Goal: Information Seeking & Learning: Learn about a topic

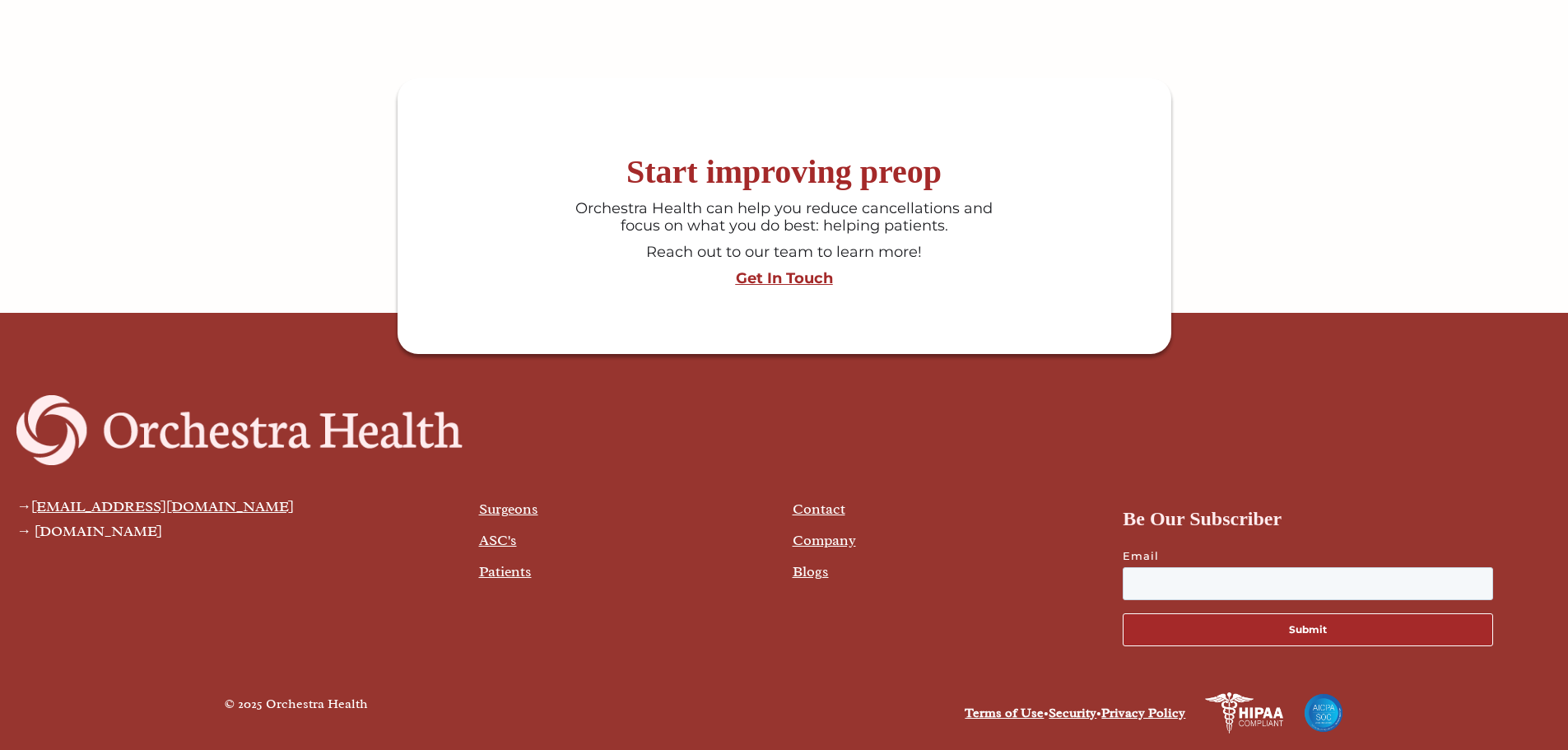
scroll to position [4417, 0]
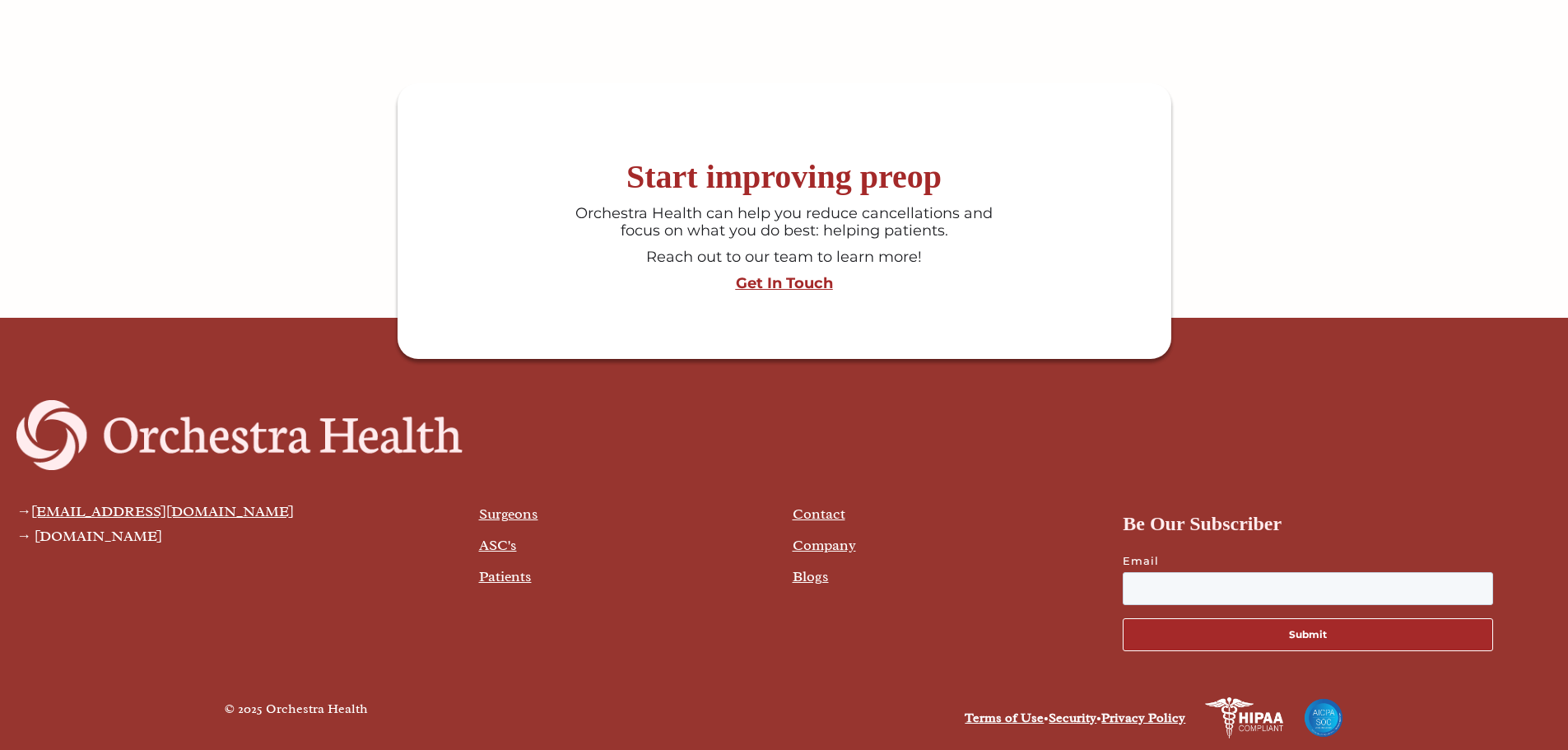
click at [833, 541] on link "Company" at bounding box center [824, 544] width 63 height 18
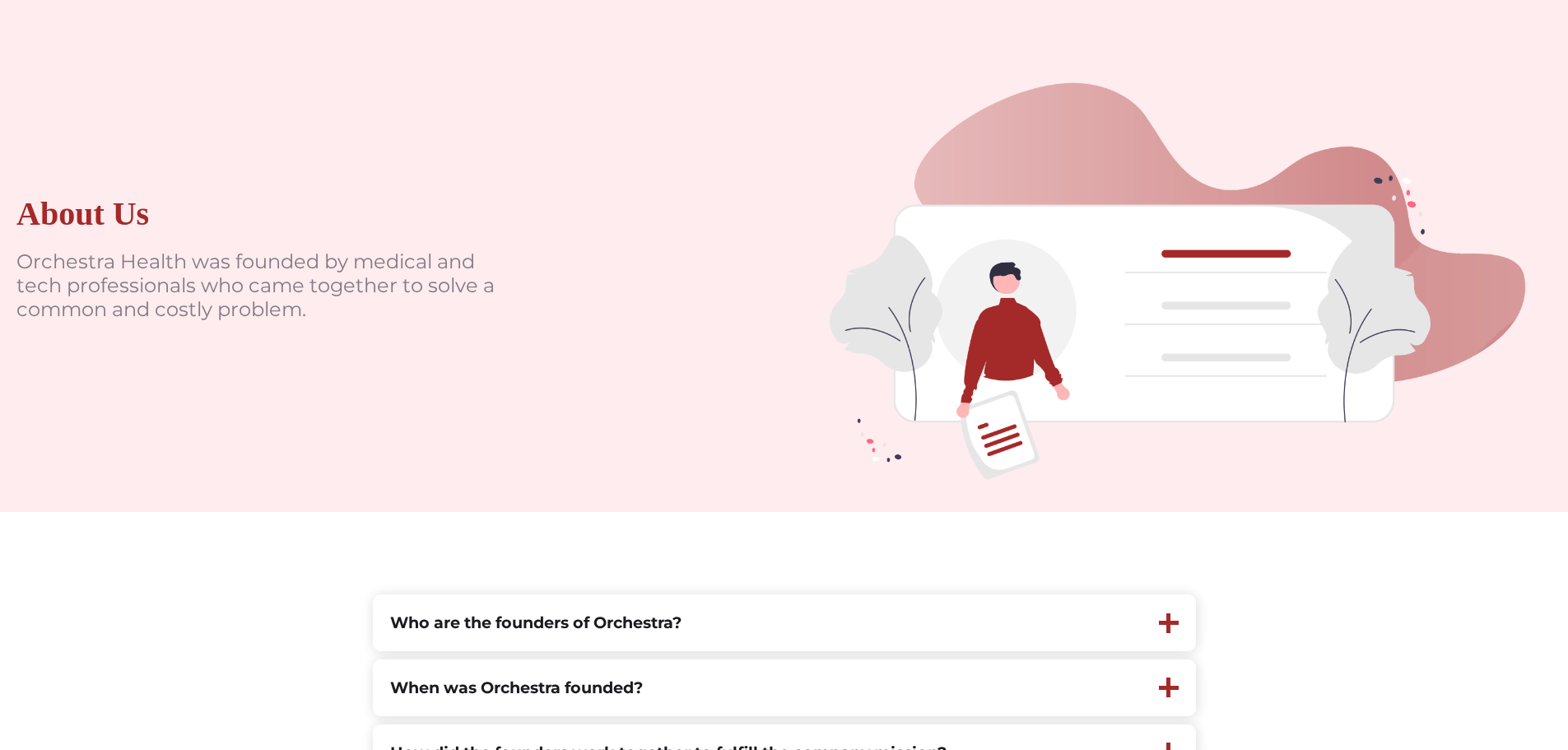
scroll to position [247, 0]
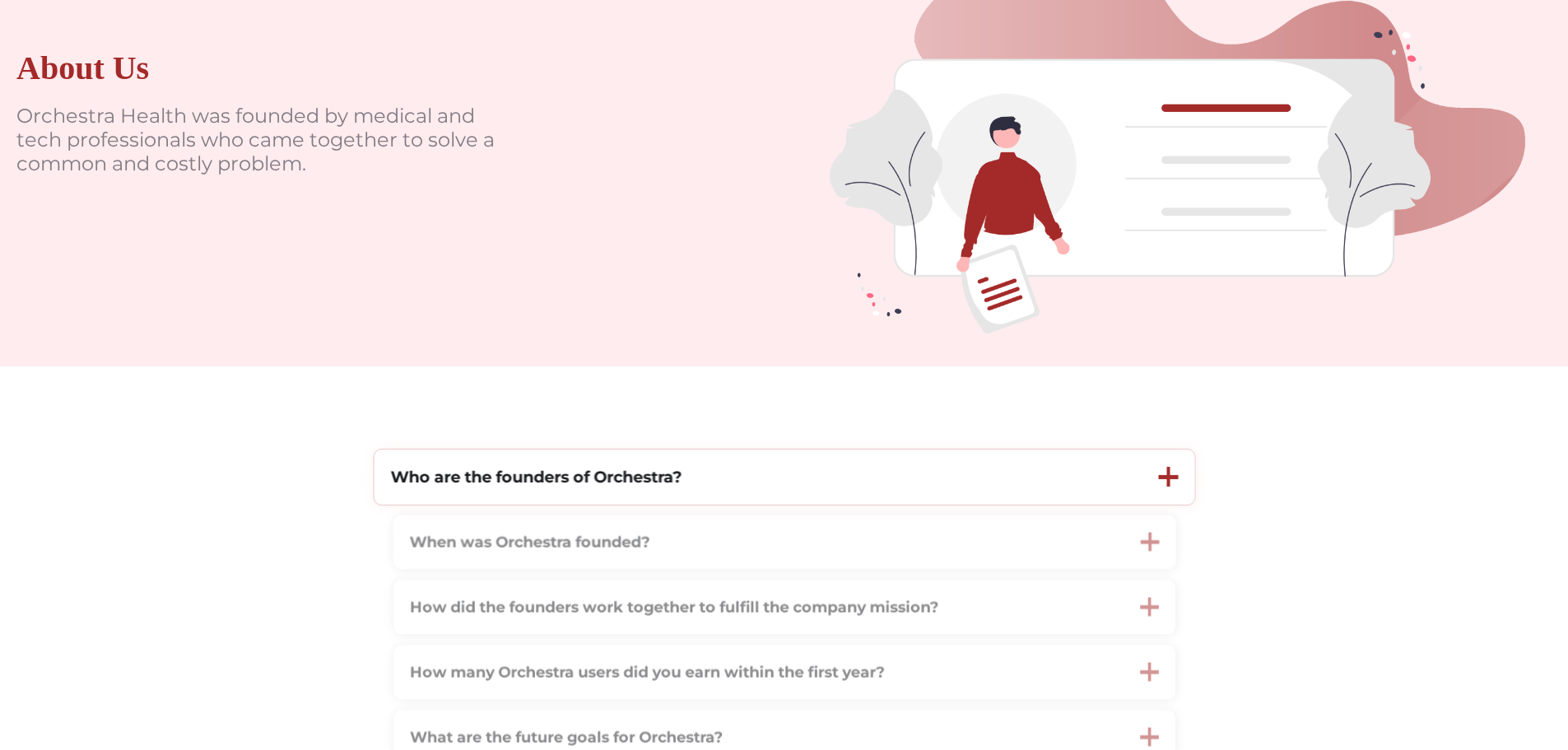
click at [529, 484] on strong "Who are the founders of Orchestra?" at bounding box center [535, 476] width 291 height 20
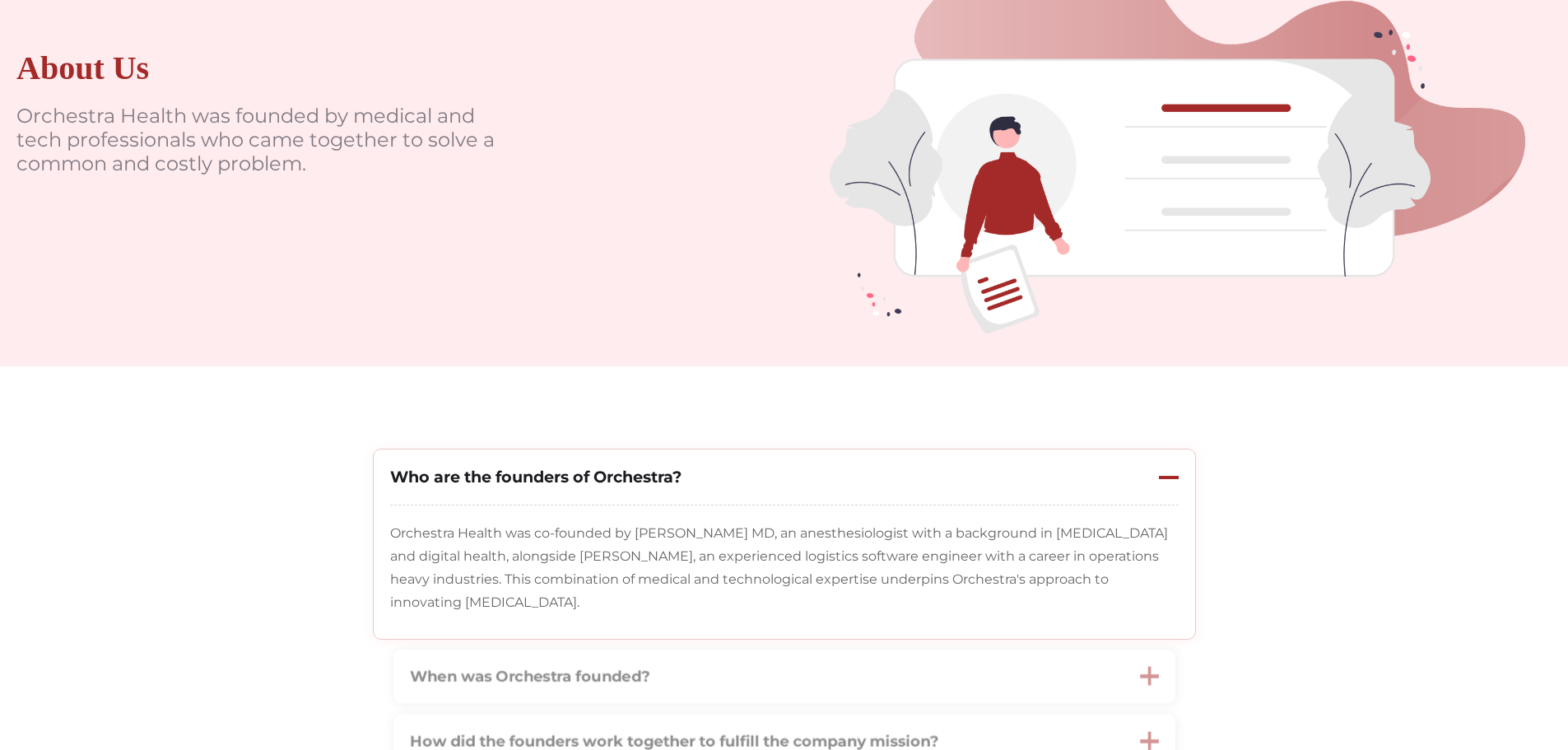
click at [529, 484] on strong "Who are the founders of Orchestra?" at bounding box center [535, 476] width 291 height 20
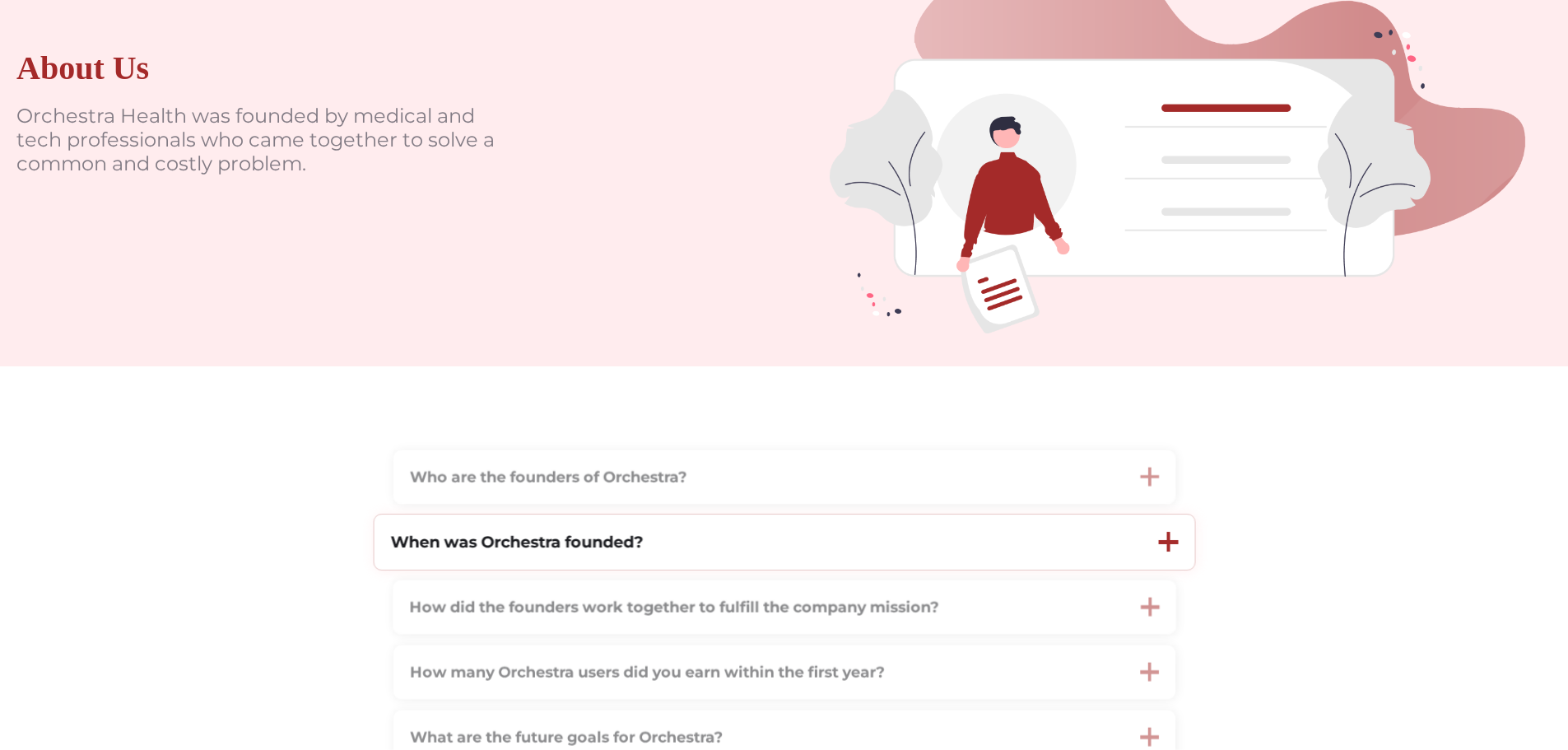
click at [611, 551] on strong "When was Orchestra founded?" at bounding box center [516, 542] width 253 height 20
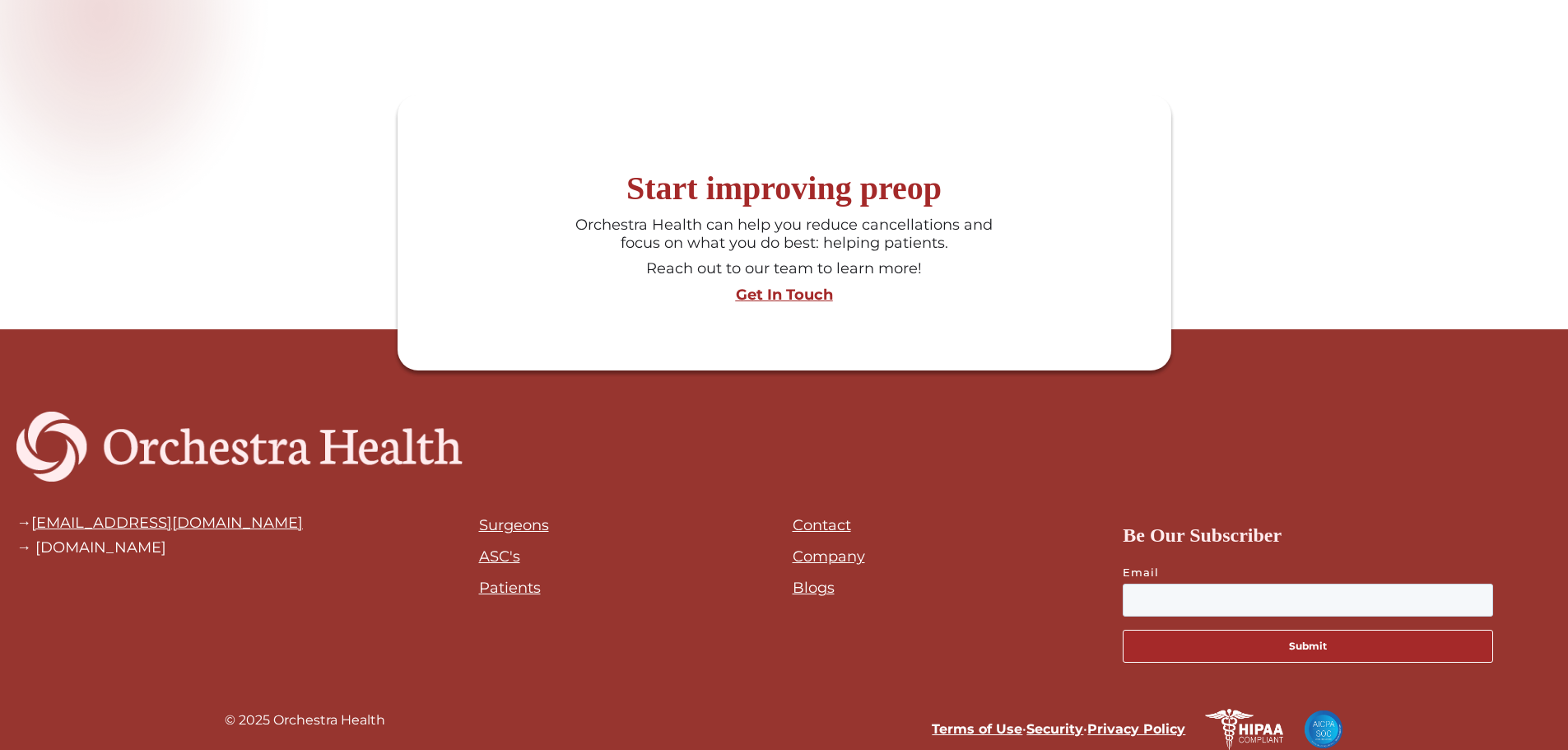
scroll to position [2243, 0]
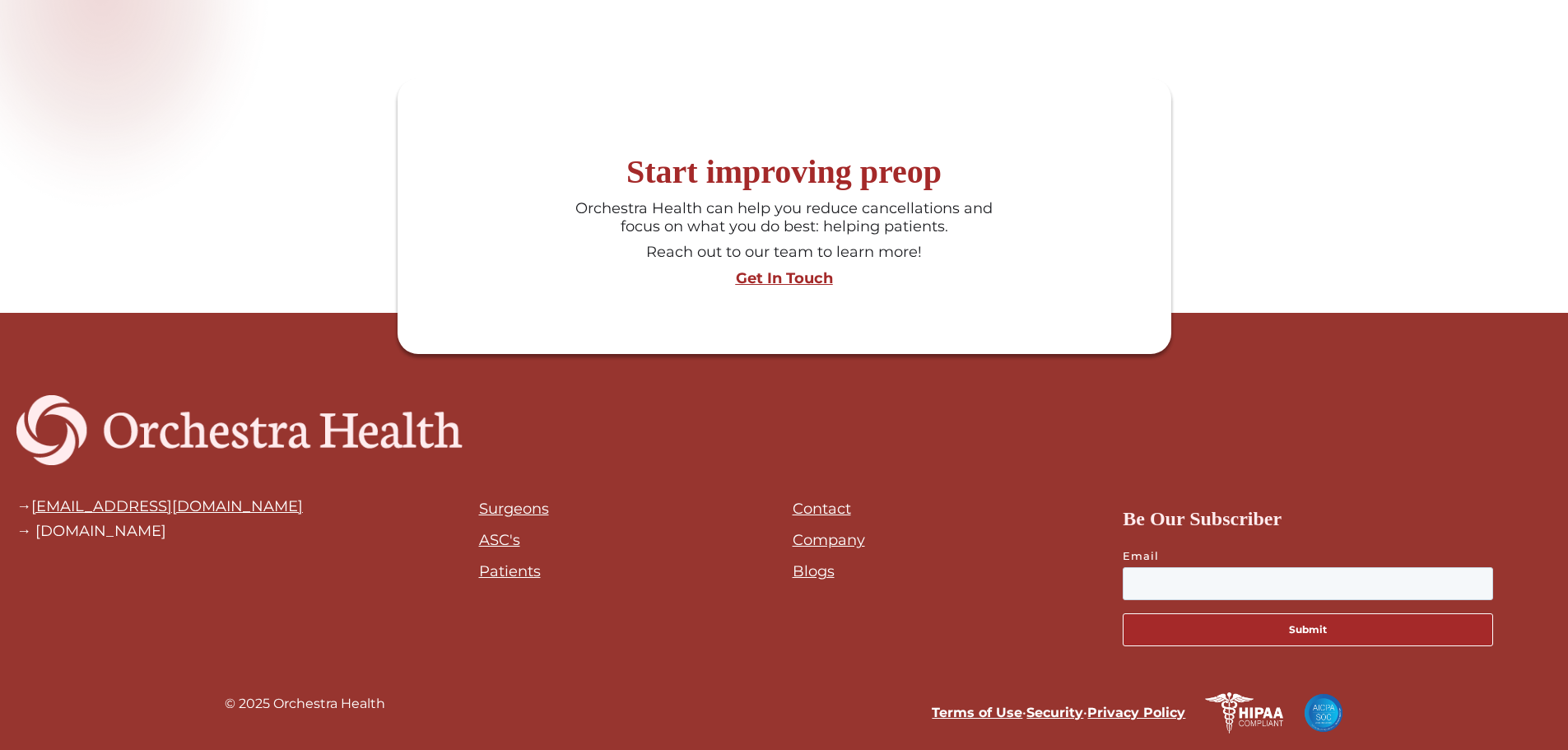
click at [834, 540] on link "Company" at bounding box center [828, 540] width 72 height 18
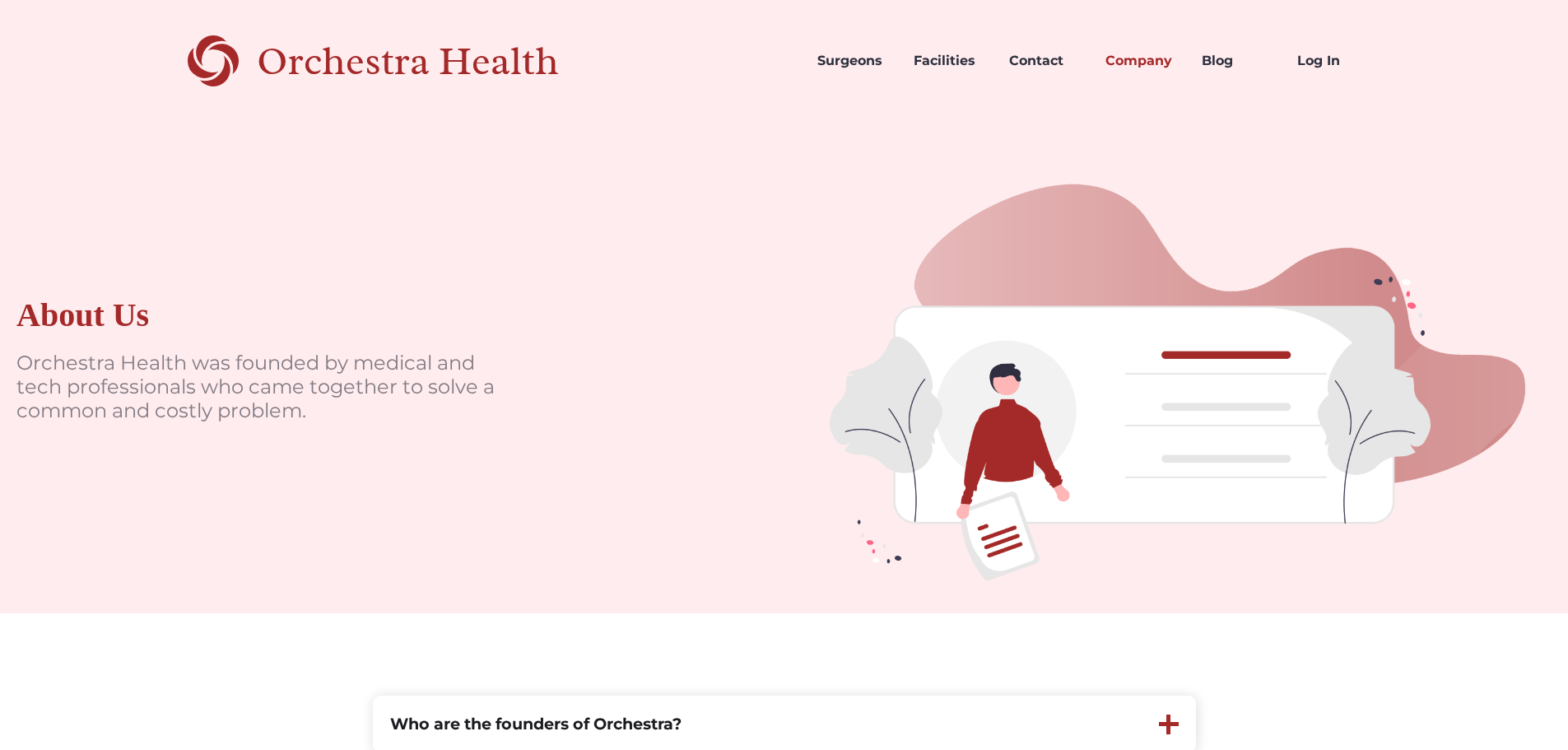
click at [464, 63] on div "Orchestra Health" at bounding box center [437, 61] width 360 height 34
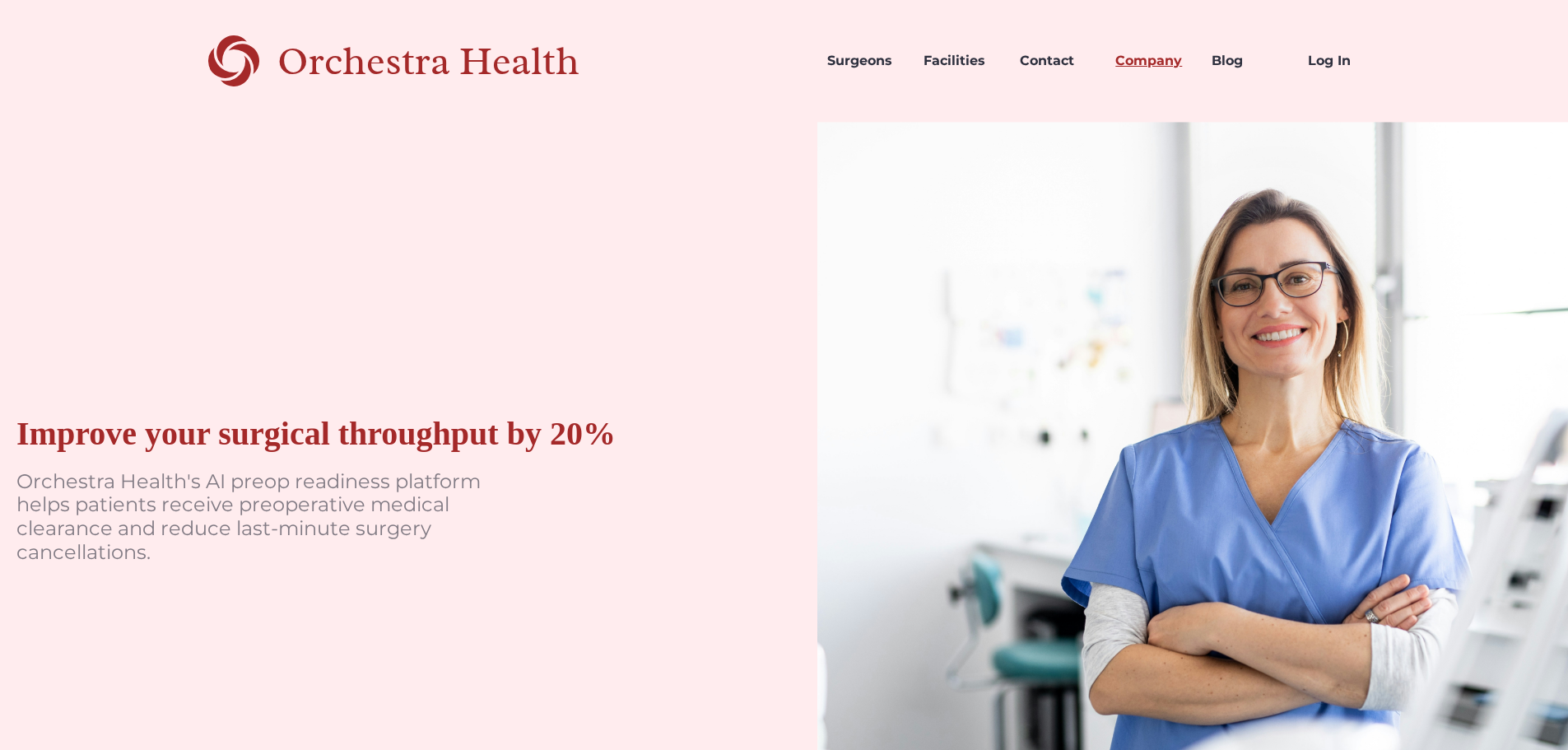
click at [1150, 66] on link "Company" at bounding box center [1151, 60] width 96 height 56
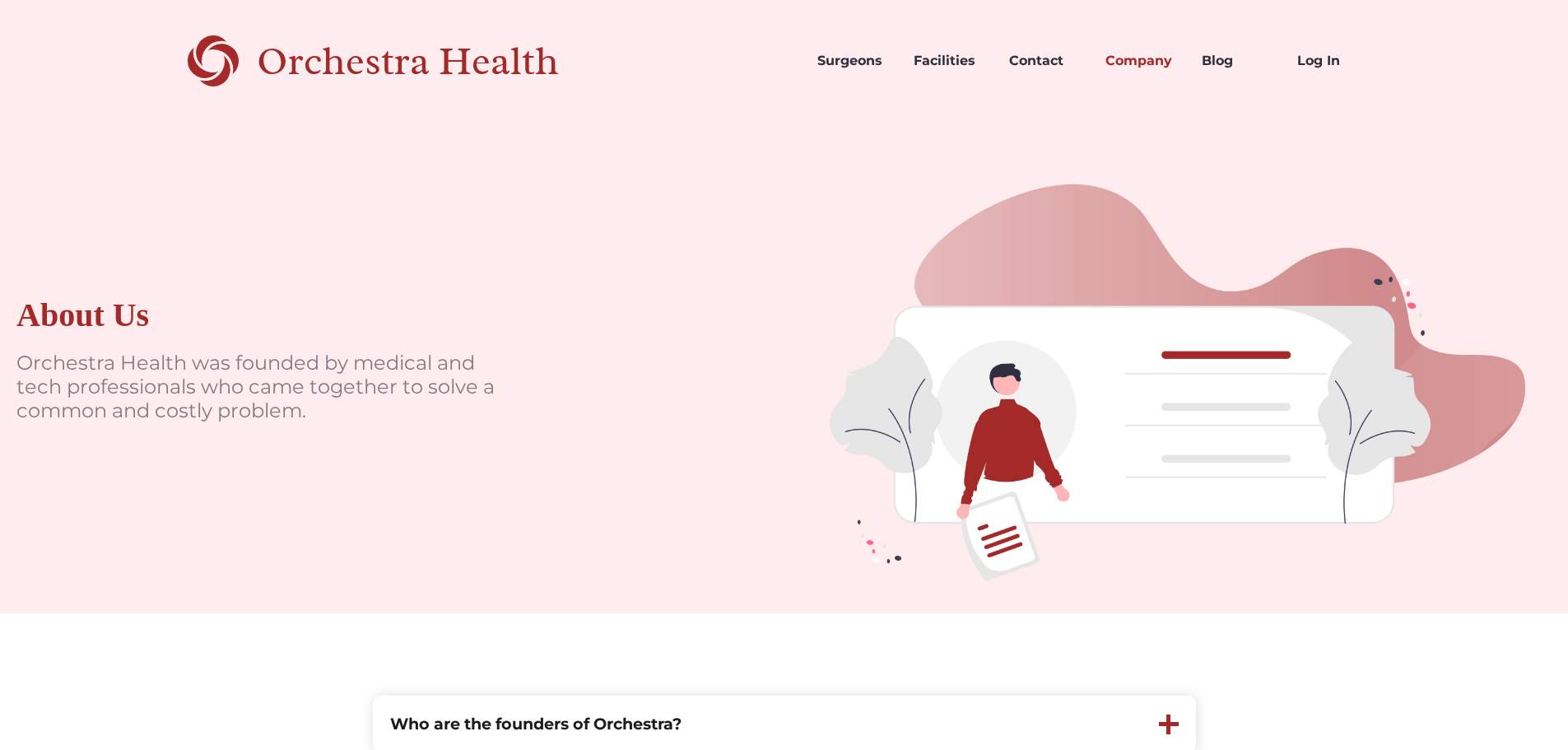
click at [532, 66] on div "Orchestra Health" at bounding box center [437, 61] width 360 height 34
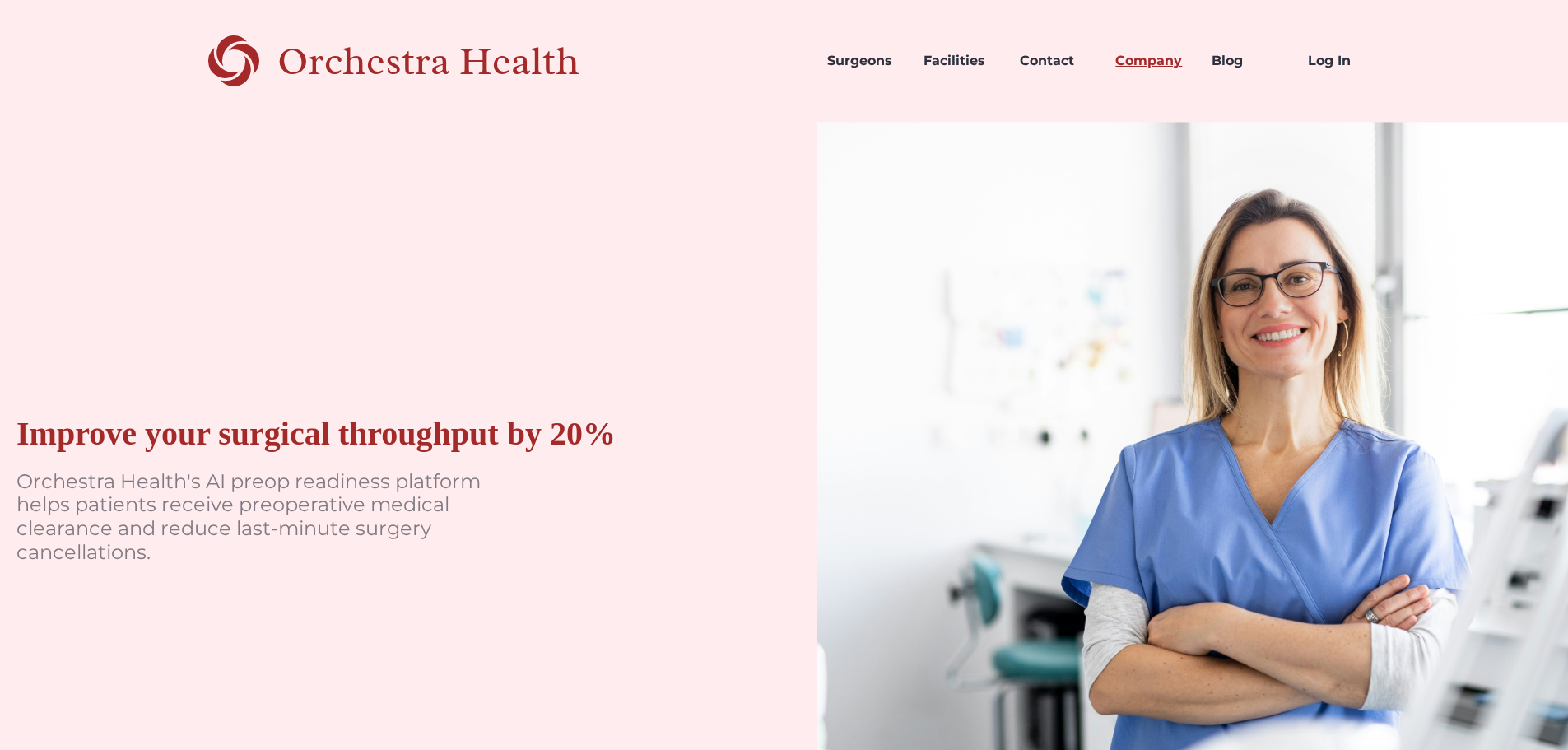
click at [1161, 62] on link "Company" at bounding box center [1151, 60] width 96 height 56
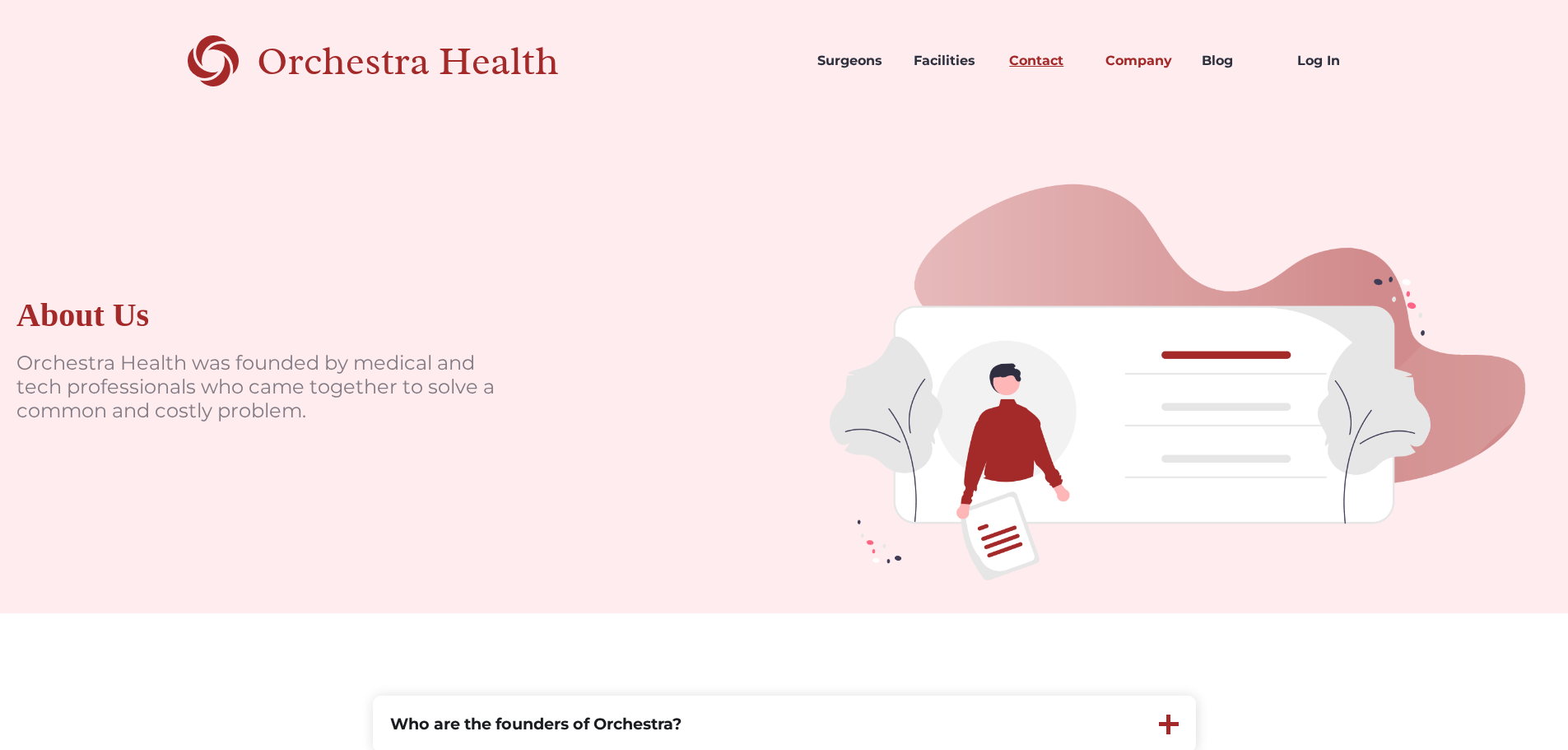
click at [1026, 60] on link "Contact" at bounding box center [1044, 60] width 96 height 56
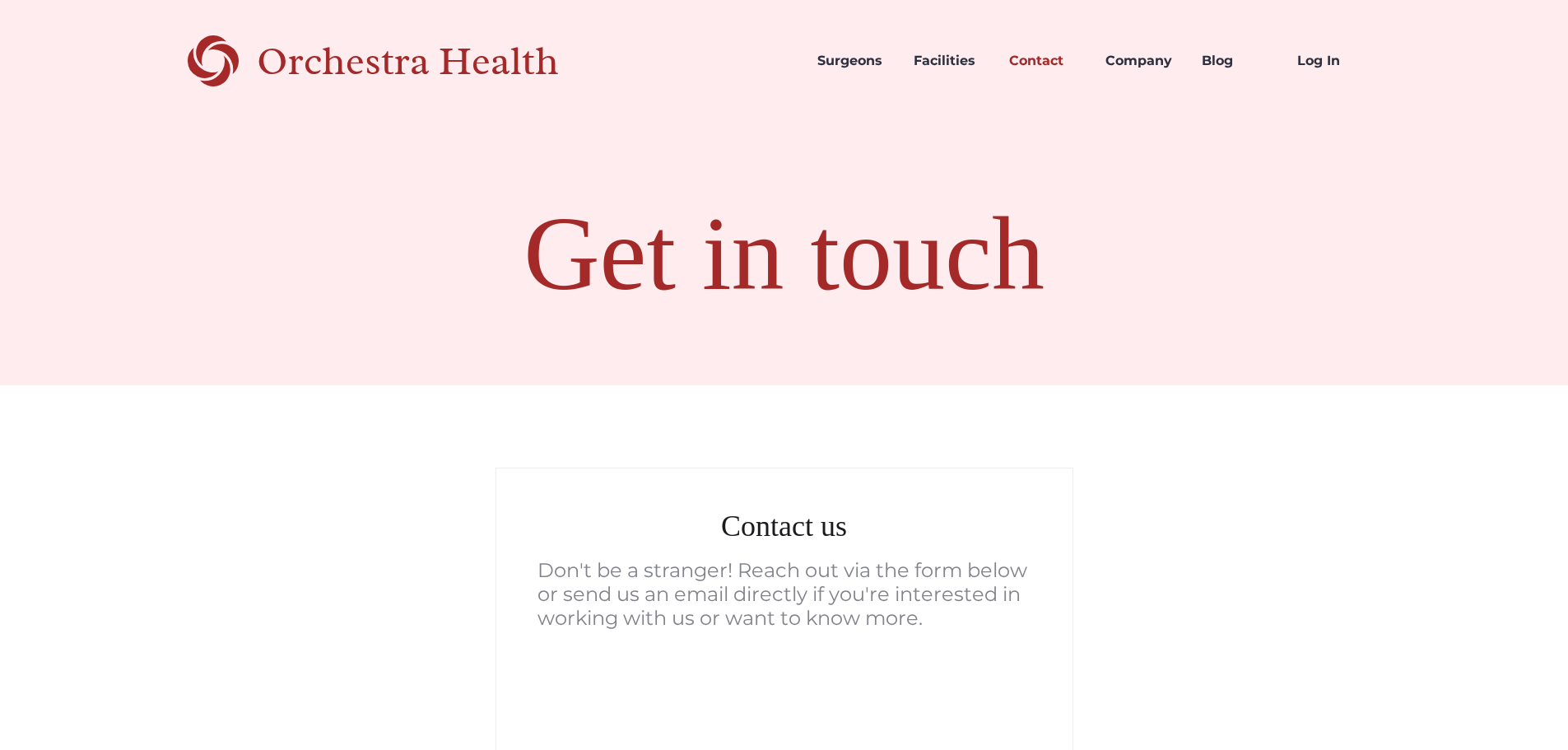
click at [481, 52] on div "Orchestra Health" at bounding box center [437, 61] width 360 height 34
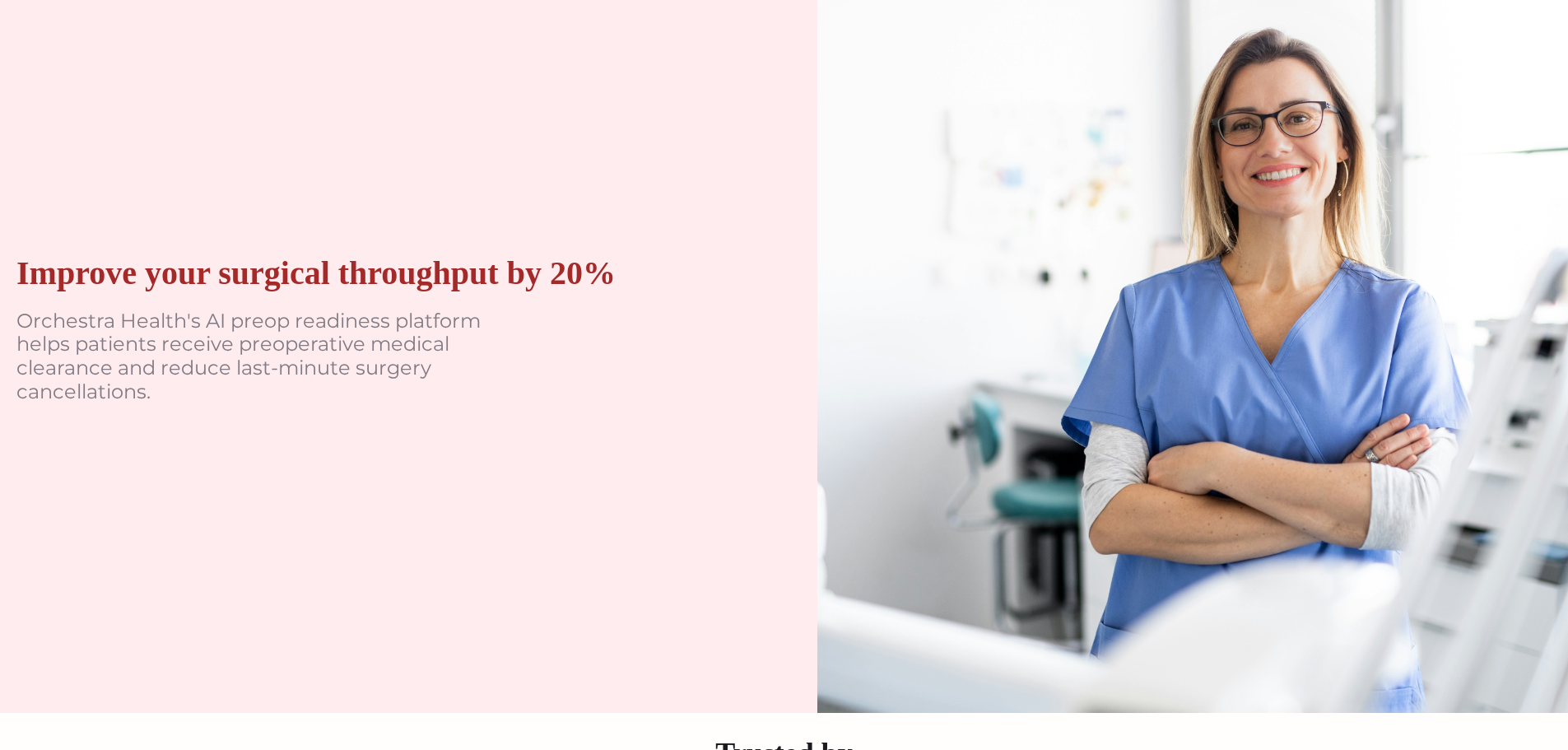
scroll to position [165, 0]
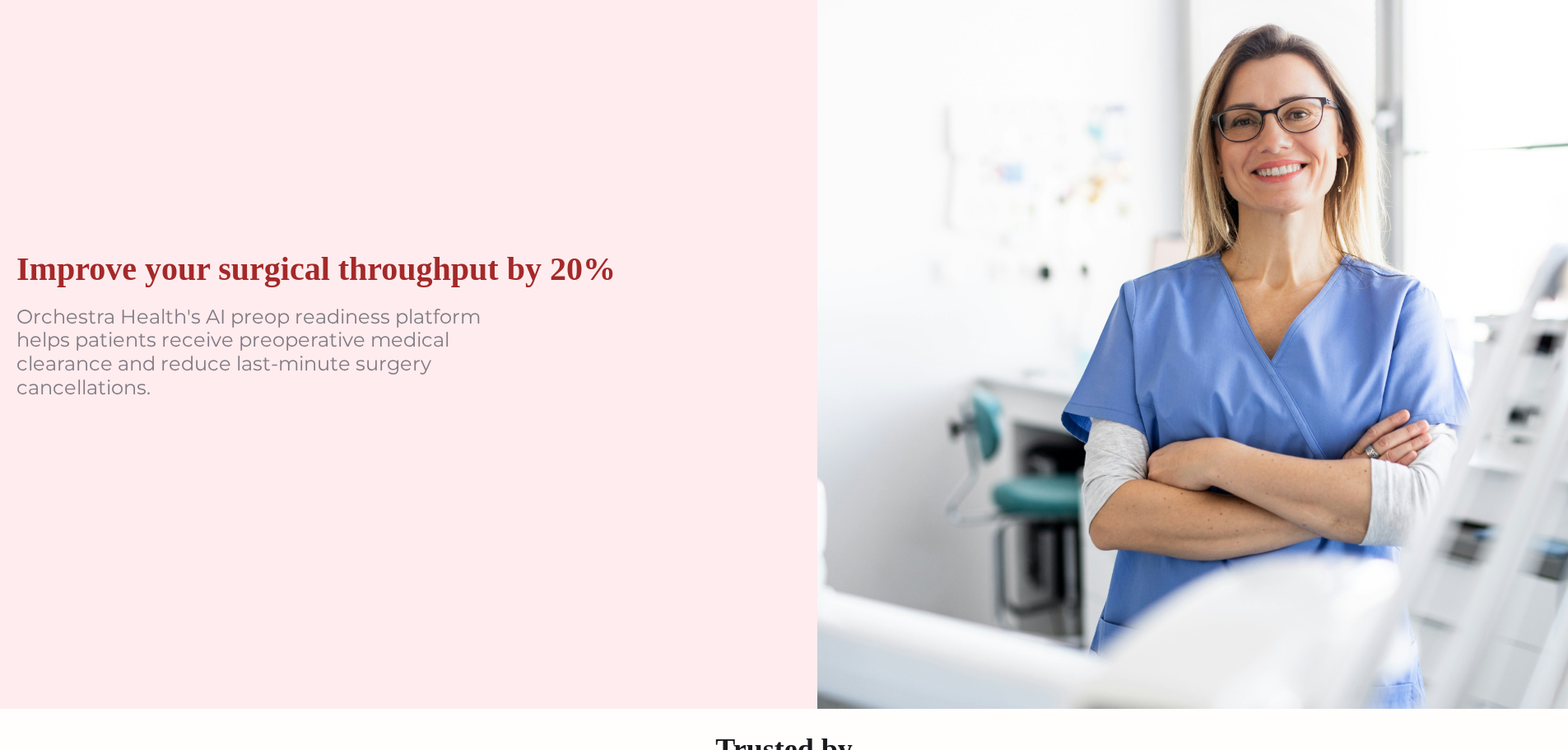
click at [509, 458] on div "Improve your surgical throughput by 20% Orchestra Health's AI preop readiness p…" at bounding box center [376, 333] width 752 height 752
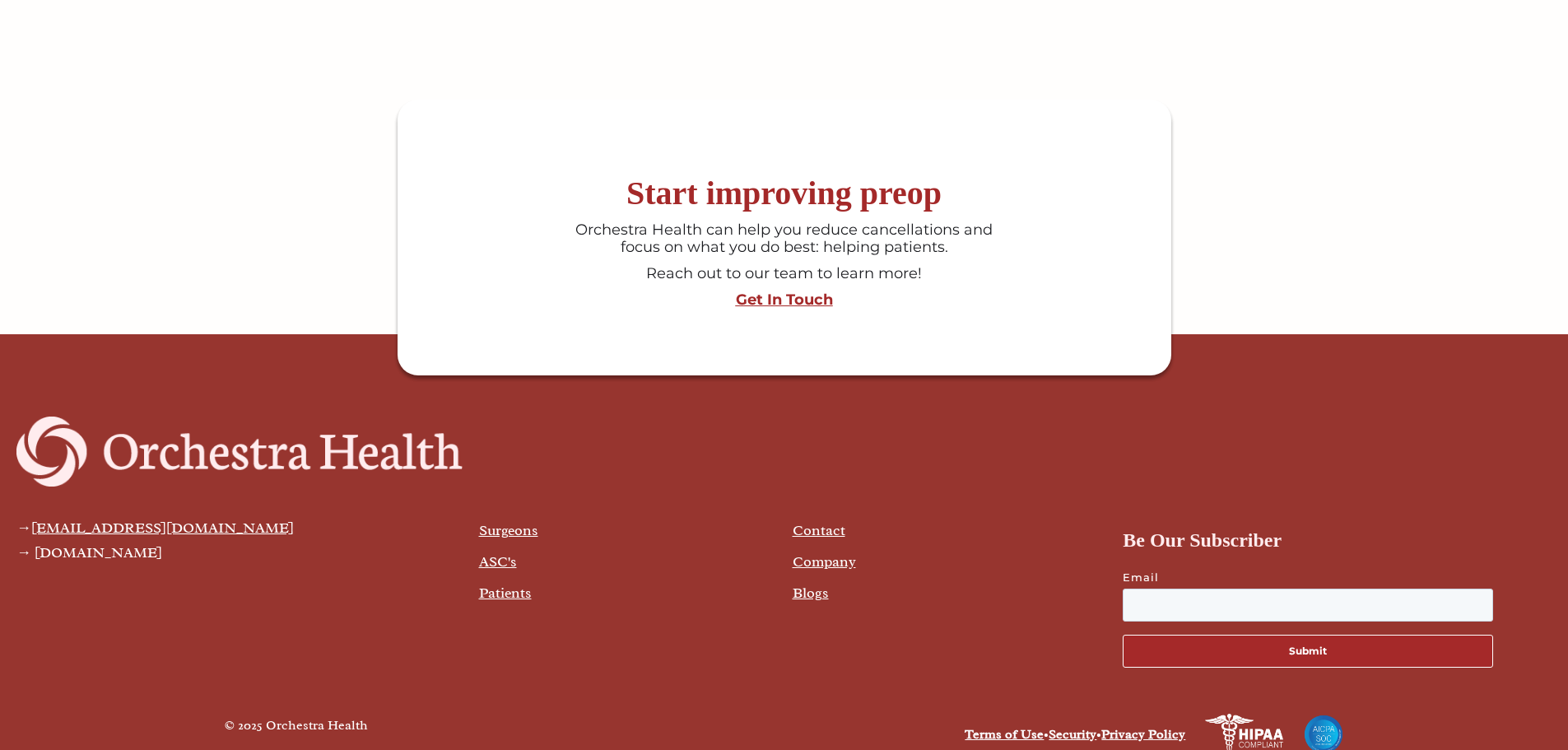
scroll to position [4423, 0]
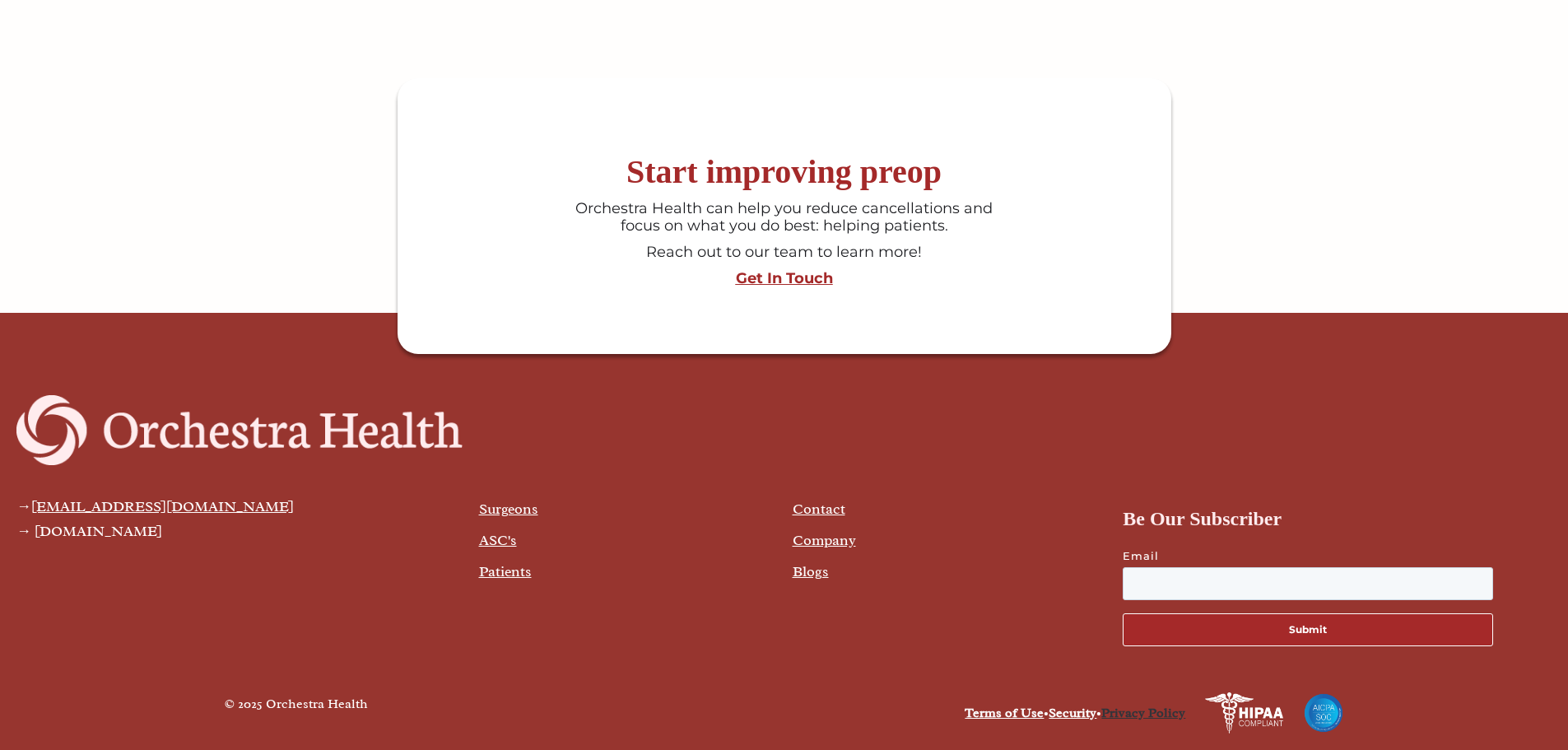
click at [1133, 718] on link "Privacy Policy" at bounding box center [1144, 713] width 84 height 17
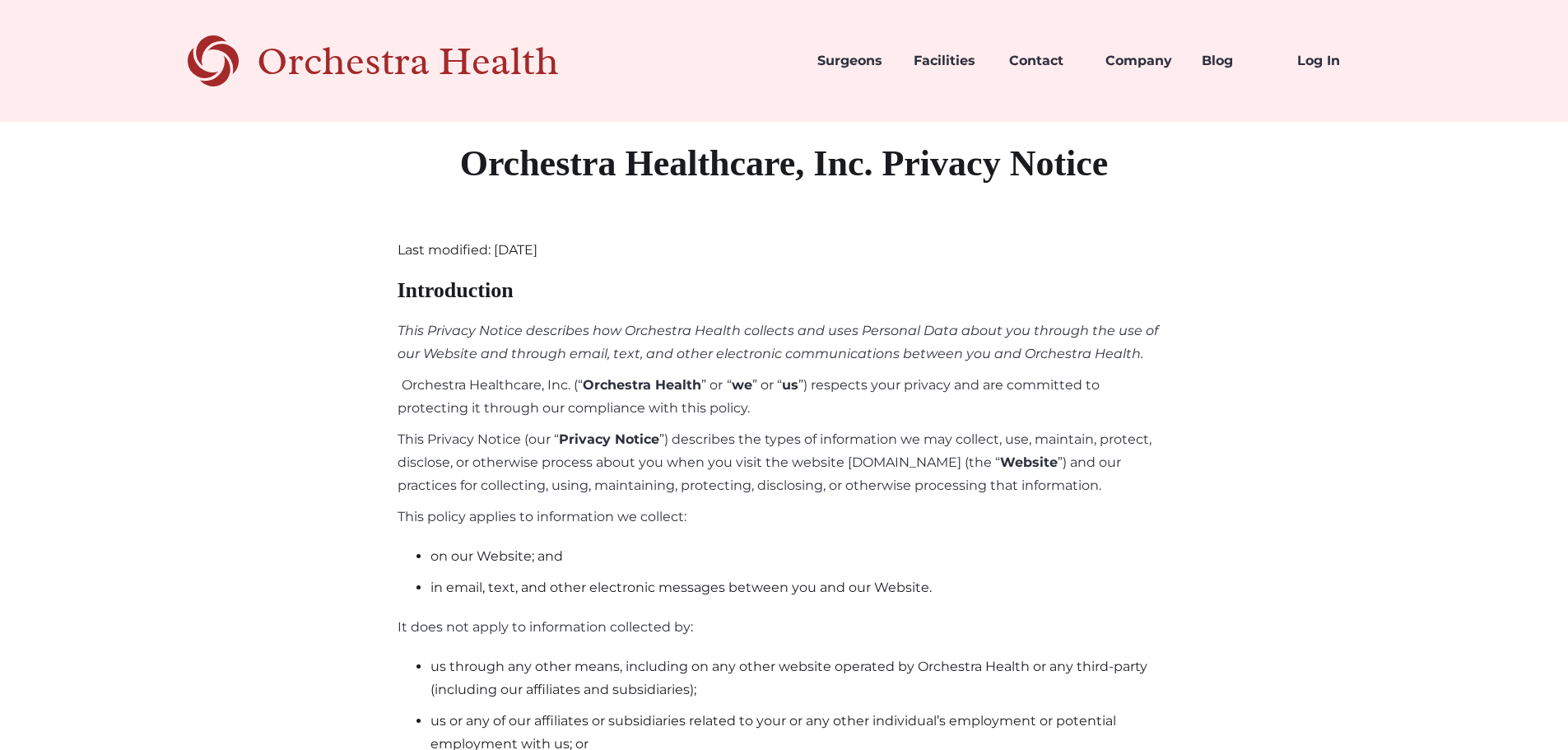
click at [511, 73] on div "Orchestra Health" at bounding box center [437, 61] width 360 height 34
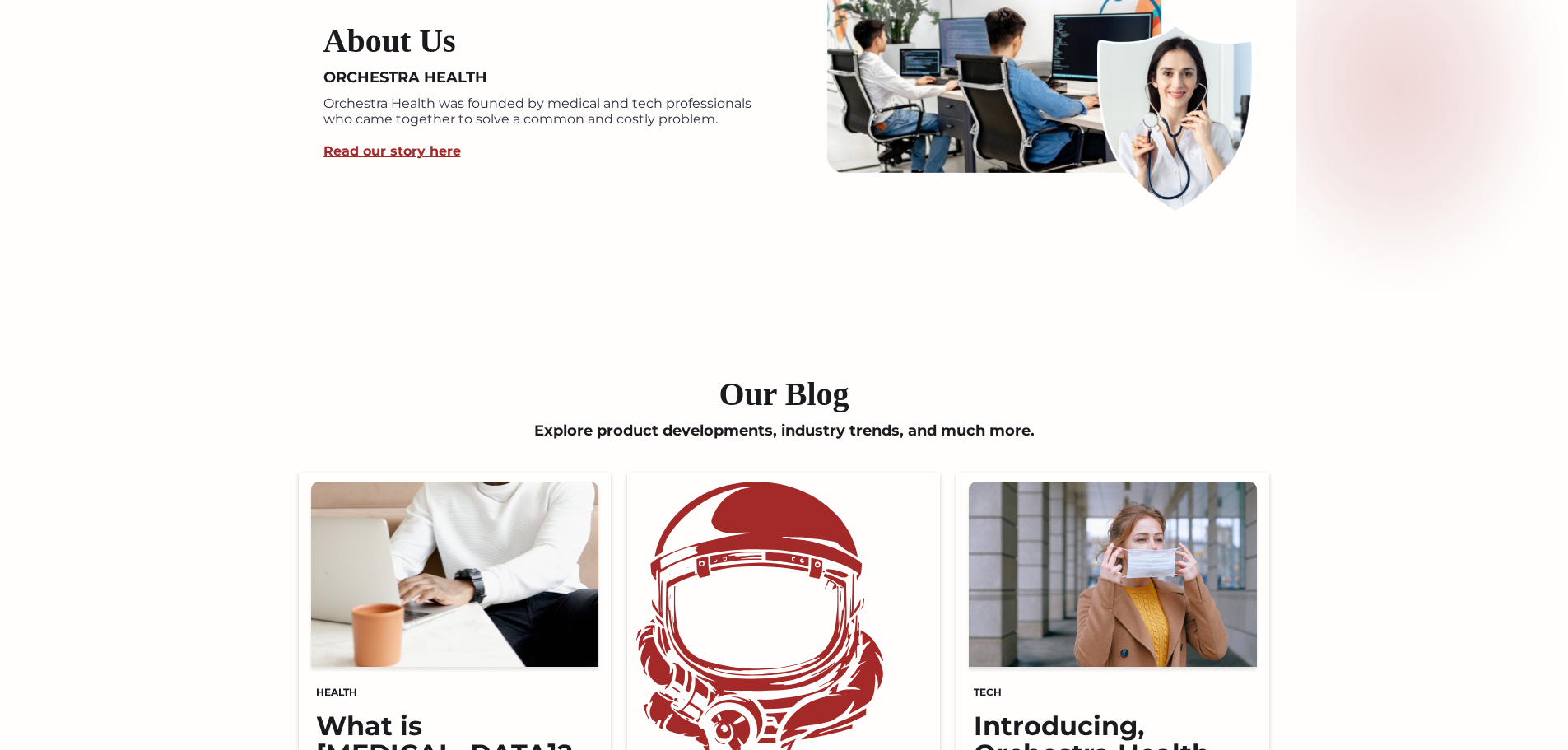
scroll to position [3430, 0]
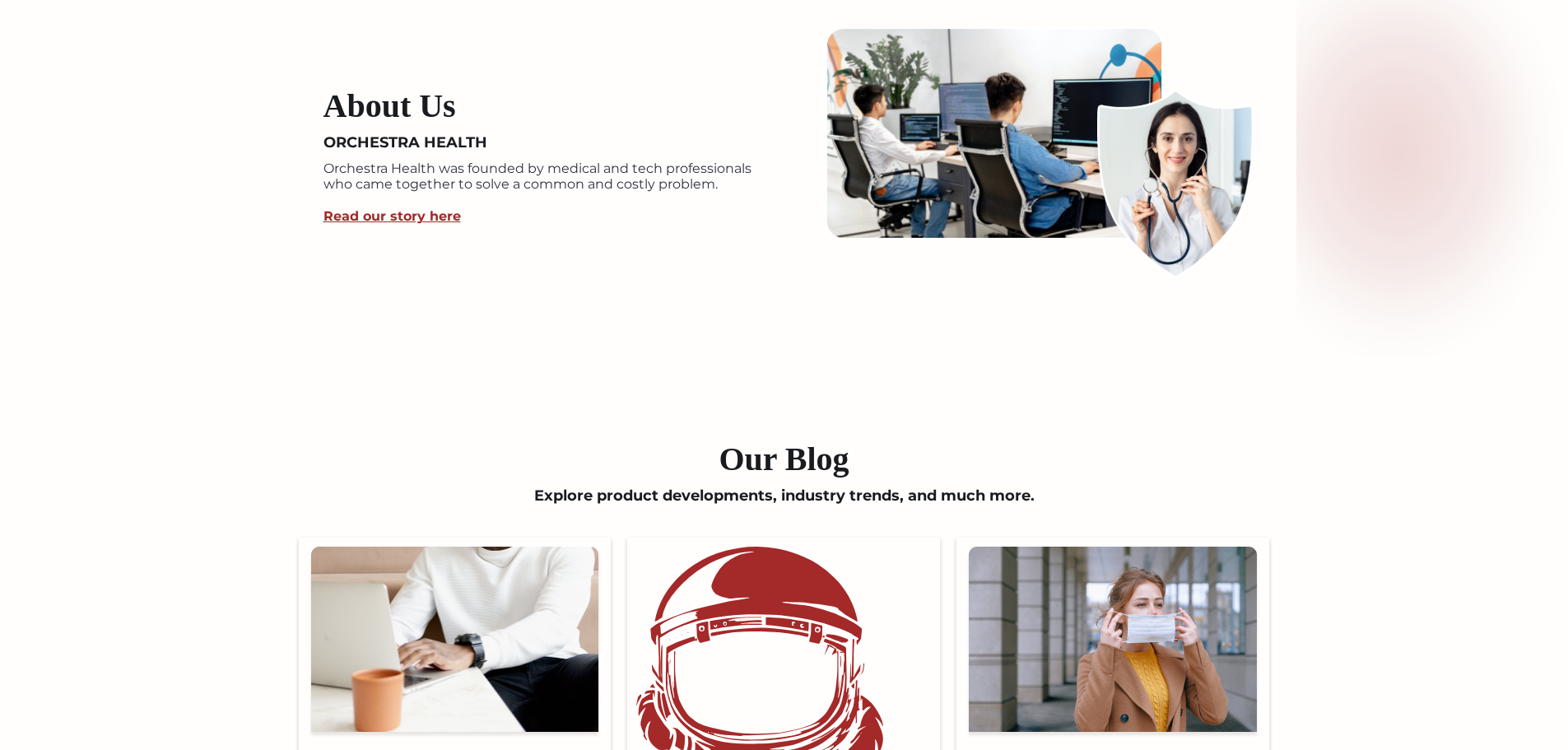
click at [410, 224] on link "Read our story here" at bounding box center [392, 216] width 137 height 16
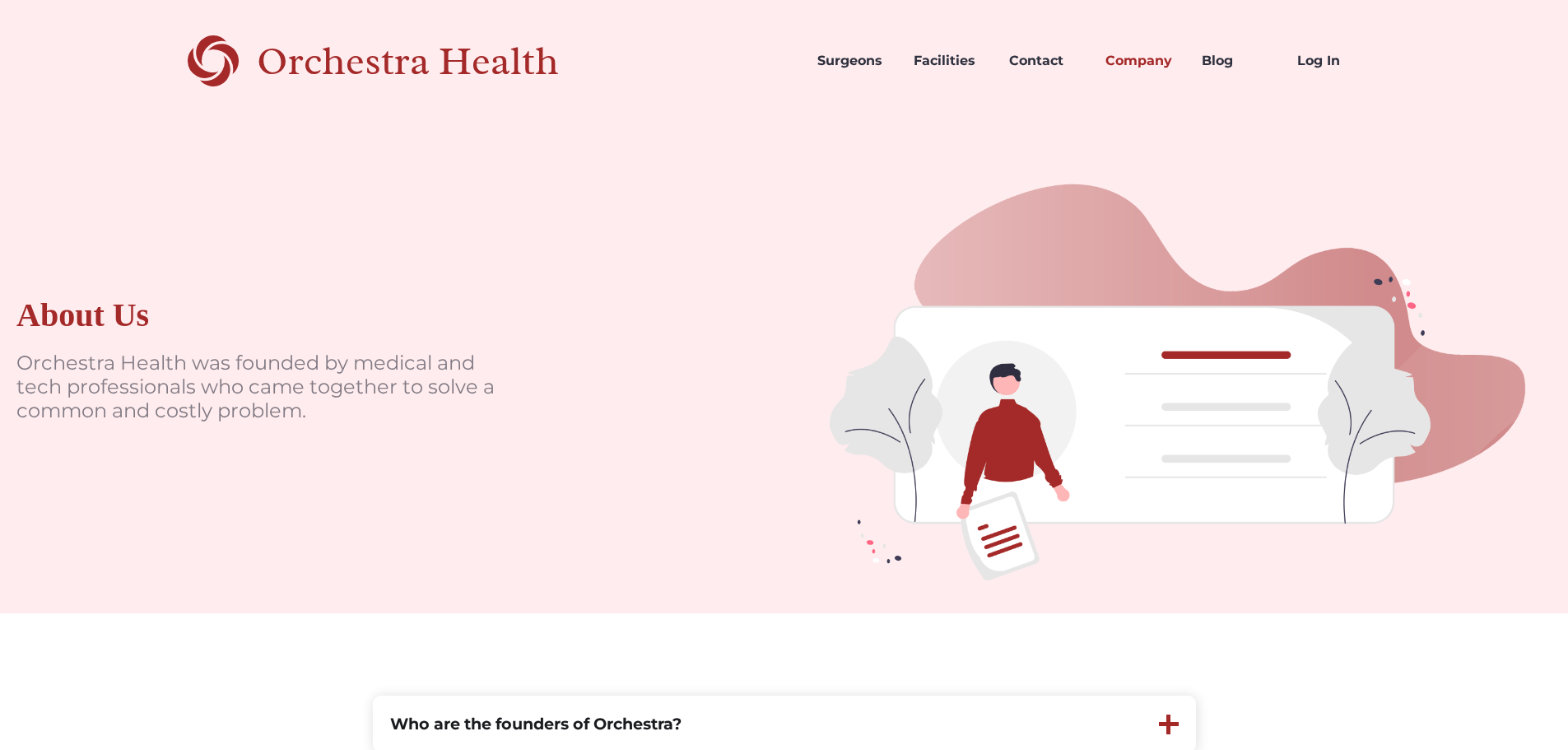
click at [514, 66] on div "Orchestra Health" at bounding box center [437, 61] width 360 height 34
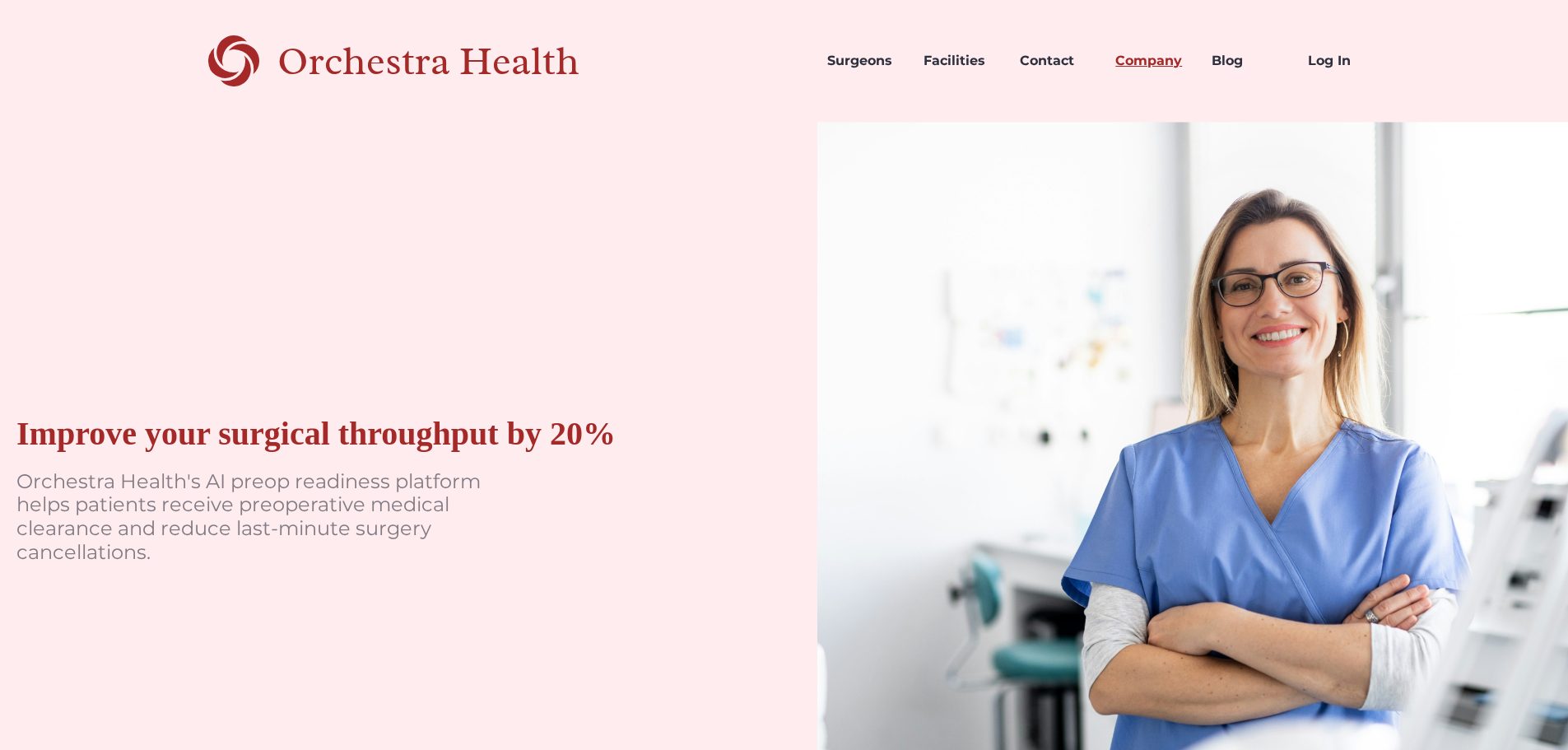
click at [1144, 58] on link "Company" at bounding box center [1151, 60] width 96 height 56
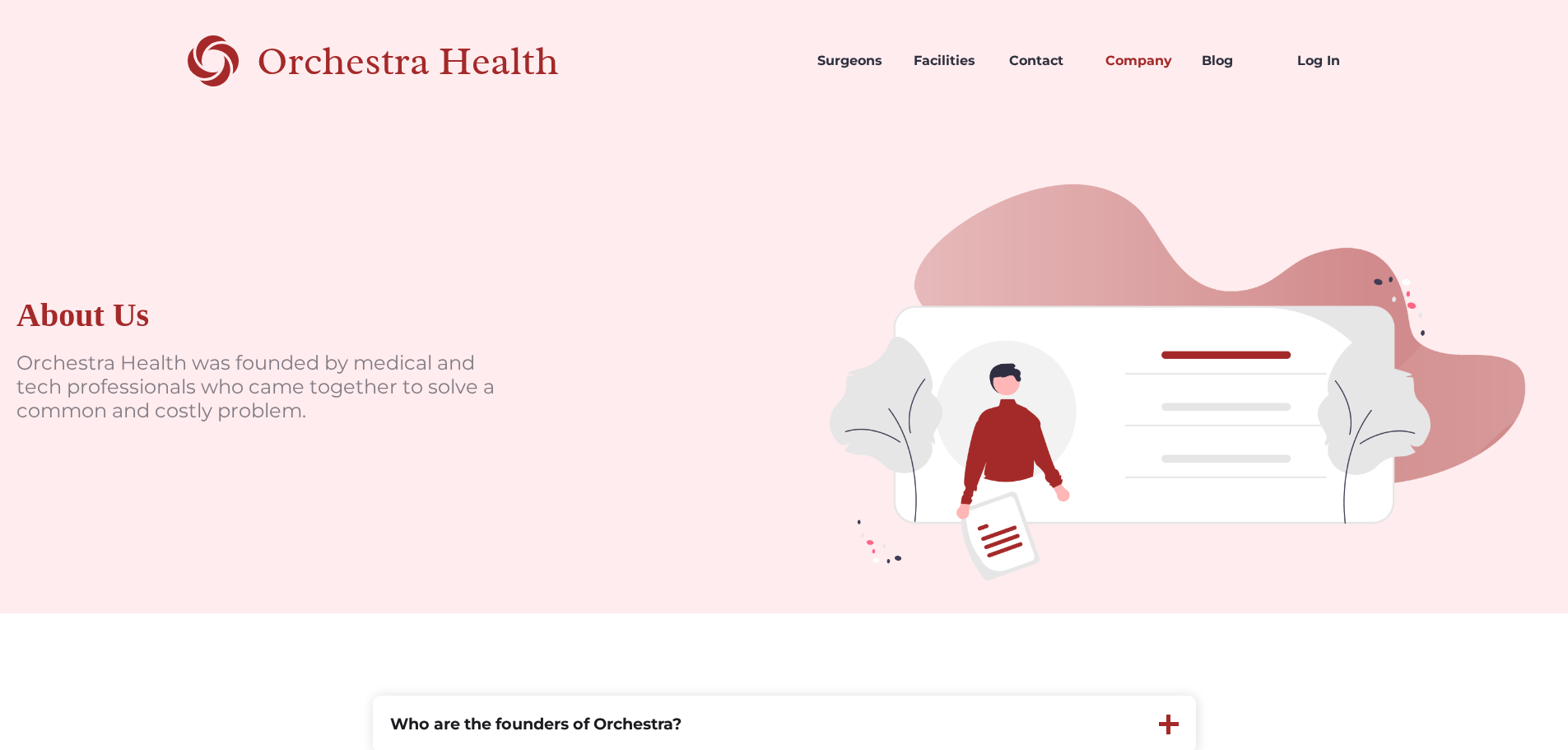
click at [311, 60] on div "Orchestra Health" at bounding box center [437, 61] width 360 height 34
